Goal: Task Accomplishment & Management: Manage account settings

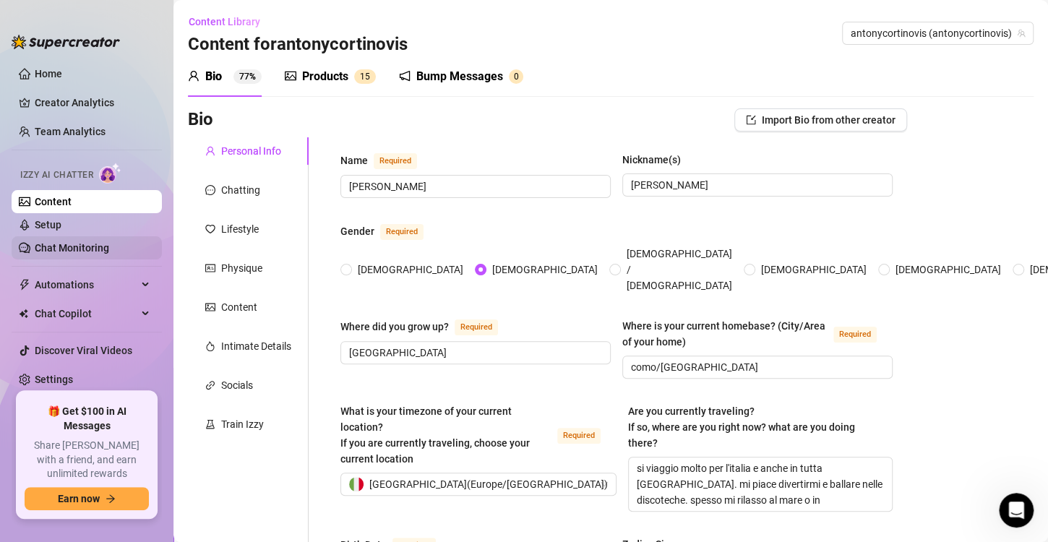
scroll to position [327, 0]
click at [74, 247] on link "Chat Monitoring" at bounding box center [72, 248] width 74 height 12
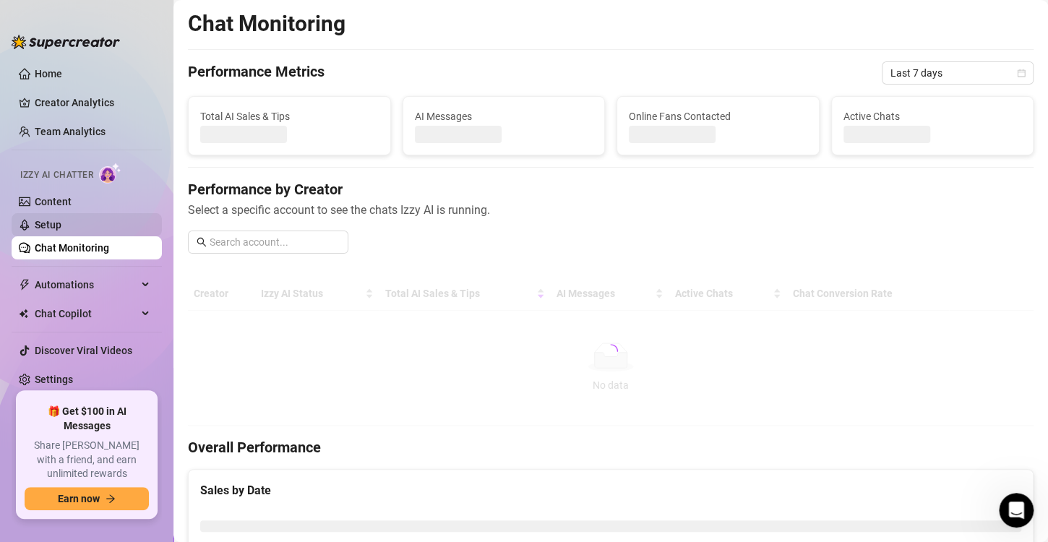
click at [61, 223] on link "Setup" at bounding box center [48, 225] width 27 height 12
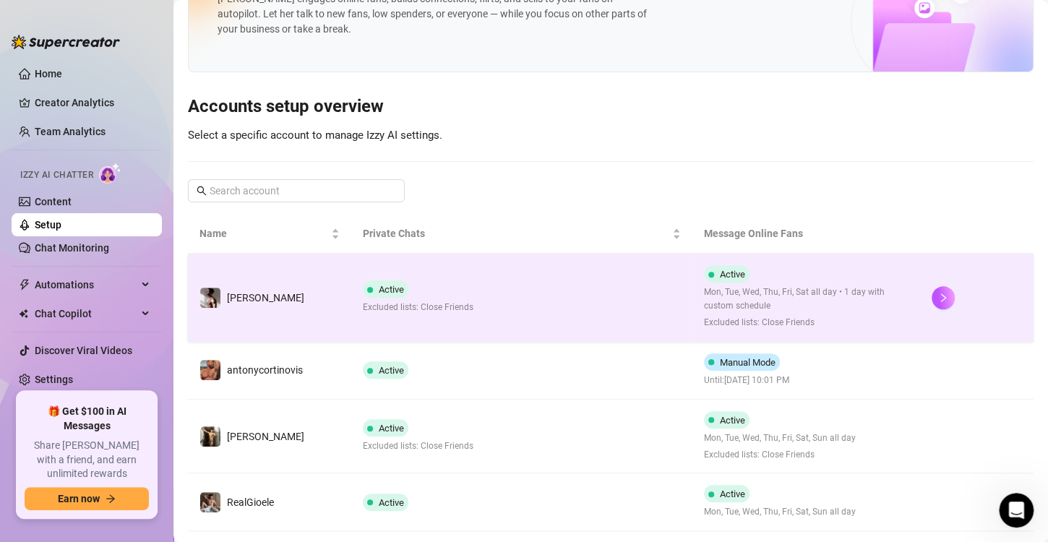
scroll to position [64, 0]
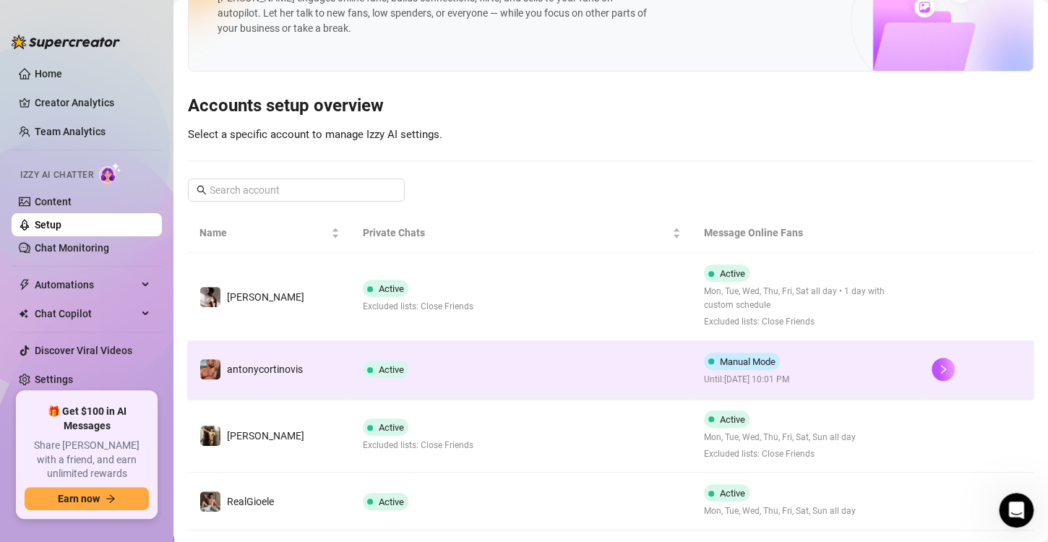
click at [490, 358] on td "Active" at bounding box center [521, 370] width 341 height 58
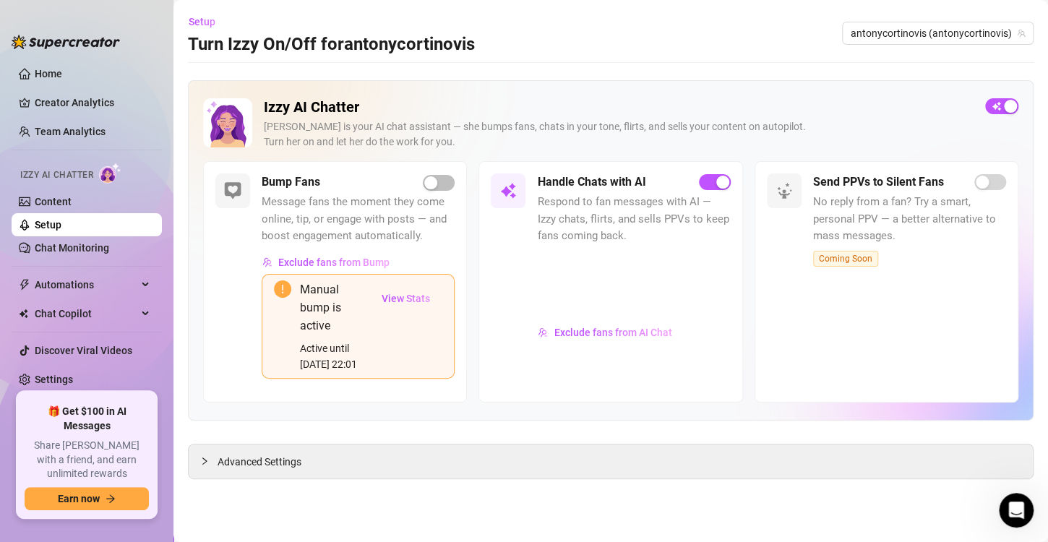
click at [348, 315] on div "Manual bump is active" at bounding box center [334, 308] width 69 height 54
click at [410, 295] on span "View Stats" at bounding box center [406, 299] width 48 height 12
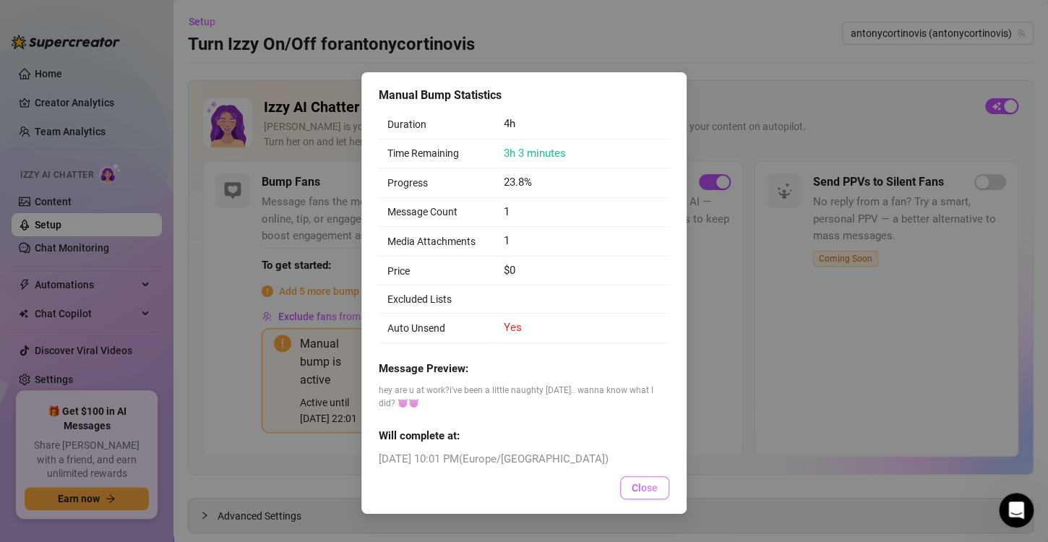
click at [644, 488] on span "Close" at bounding box center [645, 488] width 26 height 12
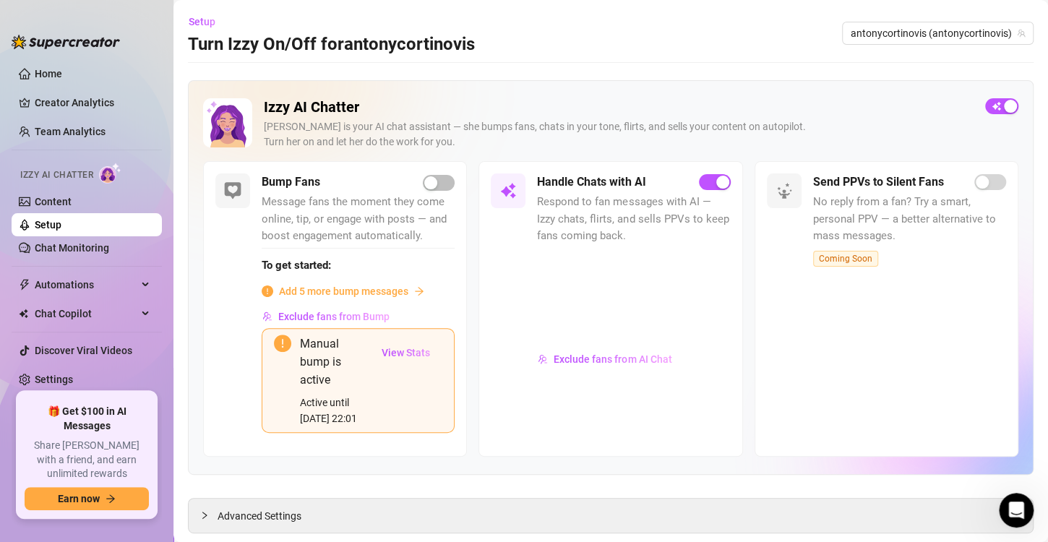
scroll to position [33, 0]
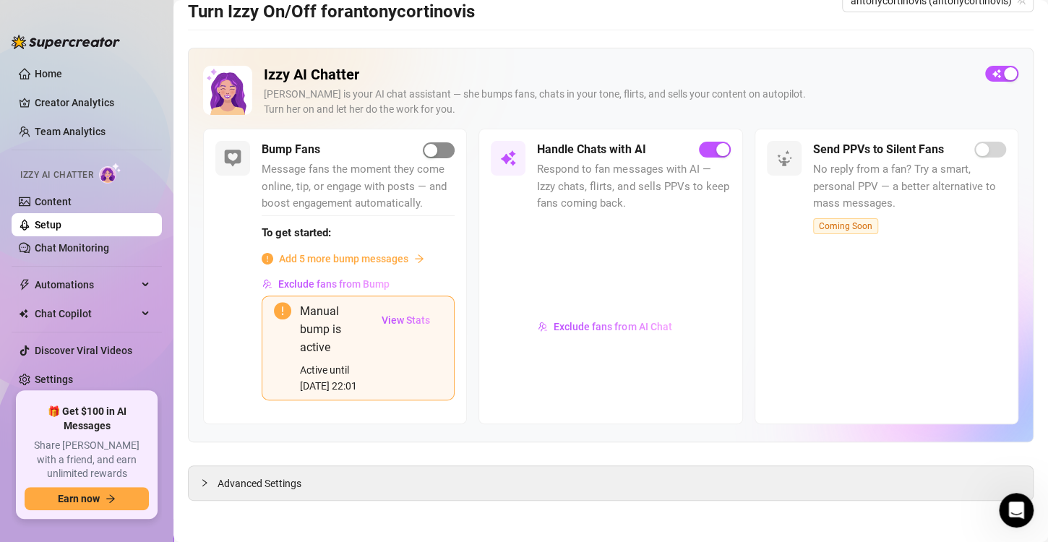
click at [424, 150] on div "button" at bounding box center [430, 150] width 13 height 13
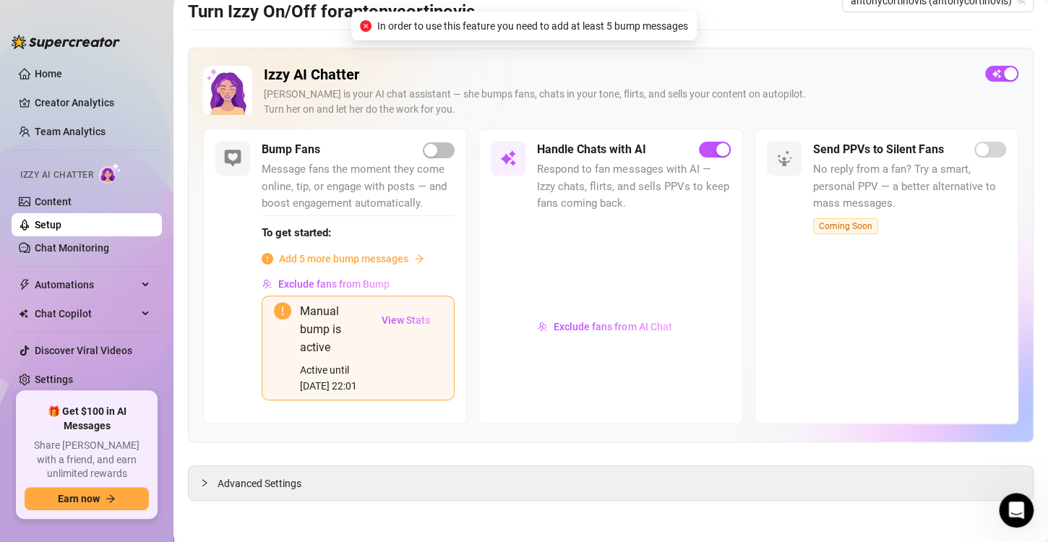
click at [397, 248] on div "To get started: Add 5 more bump messages" at bounding box center [358, 240] width 193 height 51
click at [392, 259] on span "Add 5 more bump messages" at bounding box center [343, 259] width 129 height 16
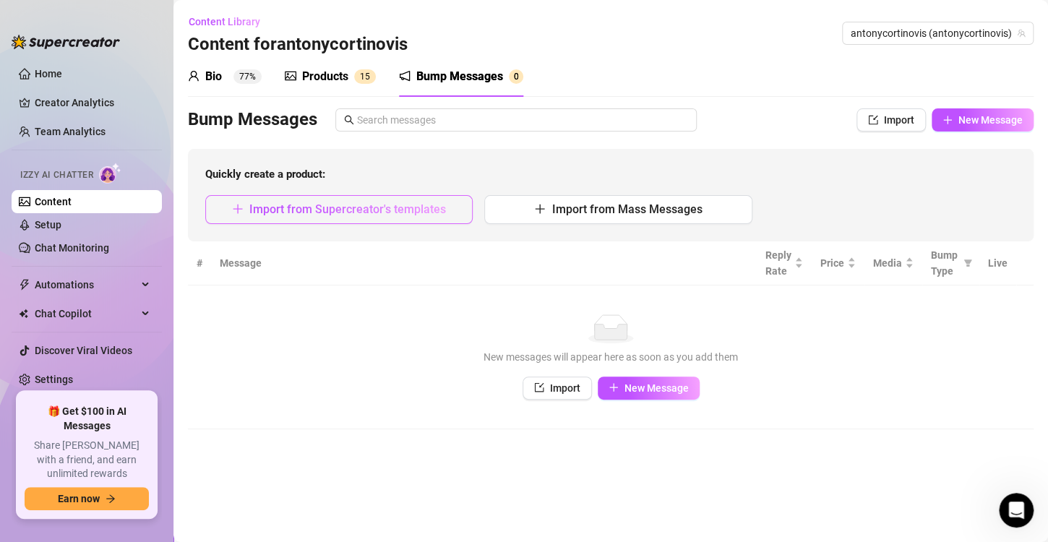
click at [411, 210] on span "Import from Supercreator's templates" at bounding box center [347, 209] width 197 height 14
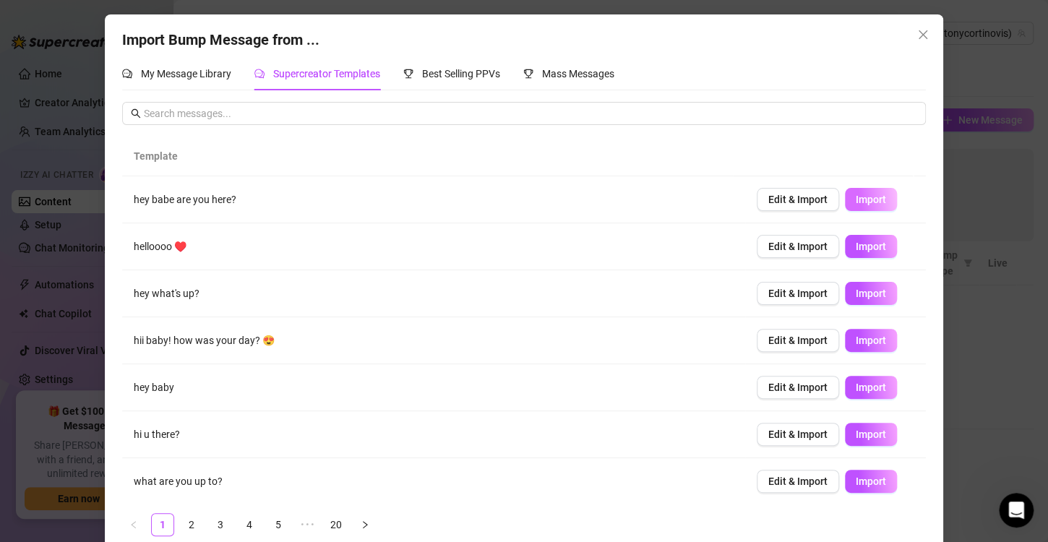
click at [858, 198] on span "Import" at bounding box center [871, 200] width 30 height 12
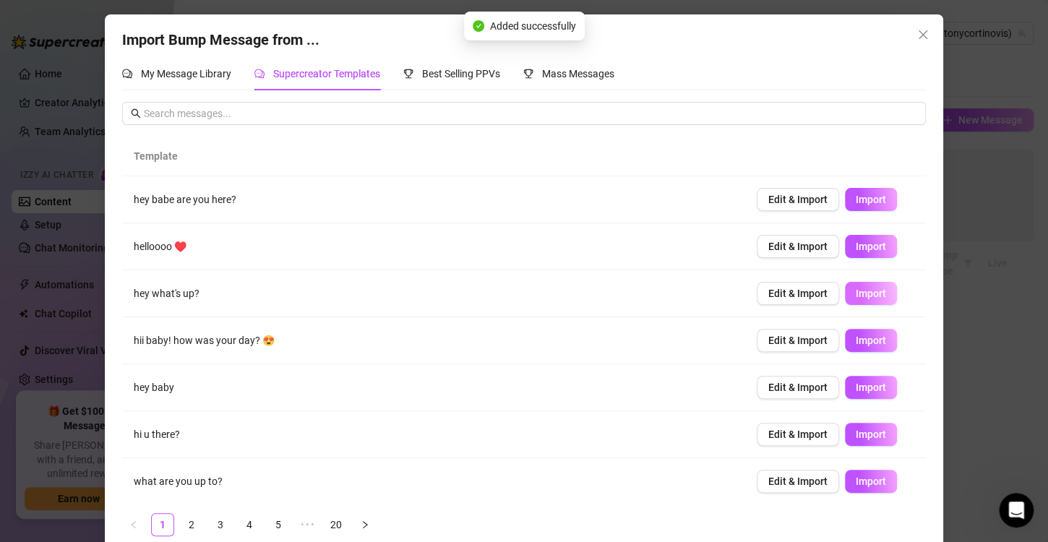
click at [856, 297] on span "Import" at bounding box center [871, 294] width 30 height 12
click at [864, 344] on span "Import" at bounding box center [871, 341] width 30 height 12
click at [858, 385] on span "Import" at bounding box center [871, 388] width 30 height 12
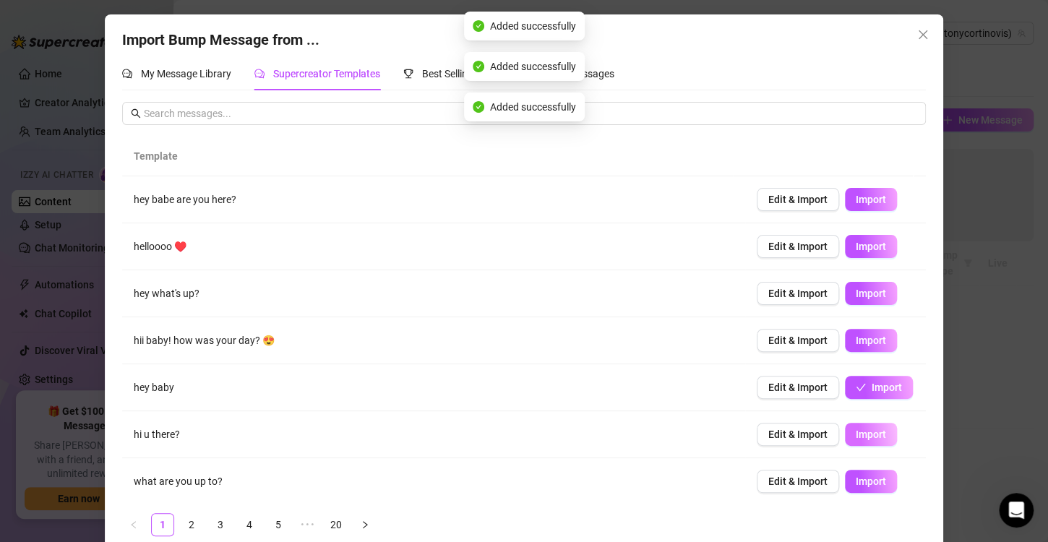
click at [866, 442] on button "Import" at bounding box center [871, 434] width 52 height 23
type textarea "hi u there?"
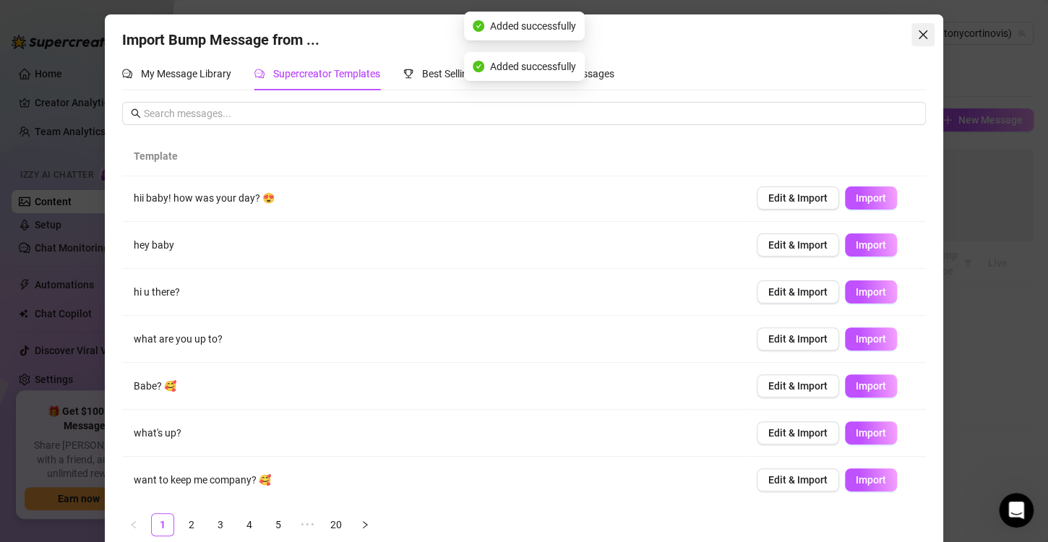
click at [919, 32] on icon "close" at bounding box center [923, 34] width 9 height 9
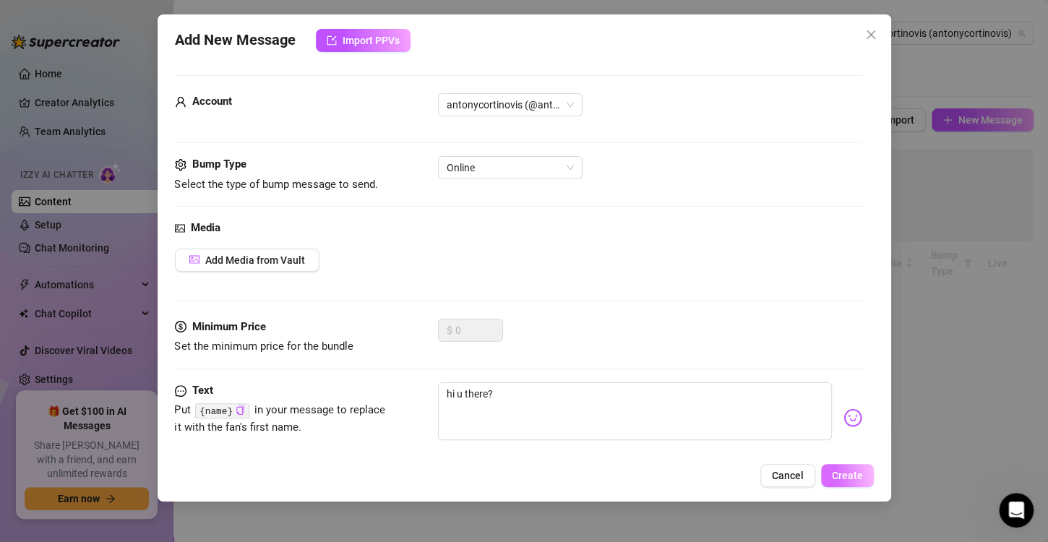
click at [843, 471] on span "Create" at bounding box center [847, 476] width 31 height 12
